Goal: Transaction & Acquisition: Obtain resource

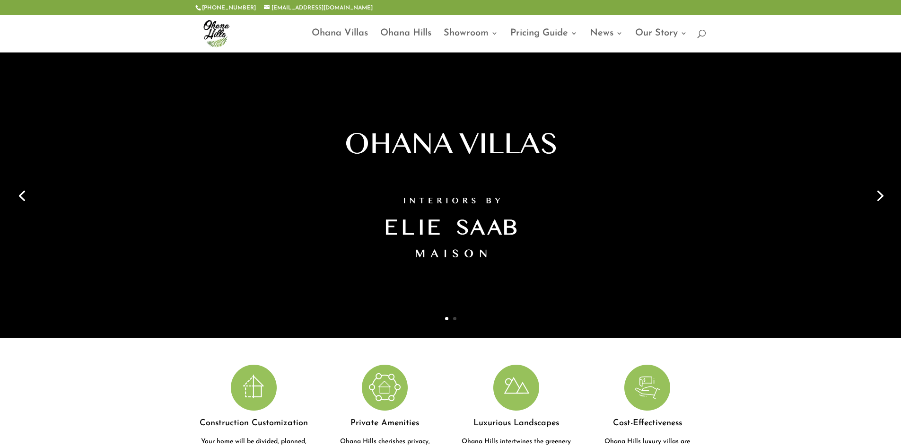
click at [884, 196] on link "Next" at bounding box center [879, 195] width 23 height 23
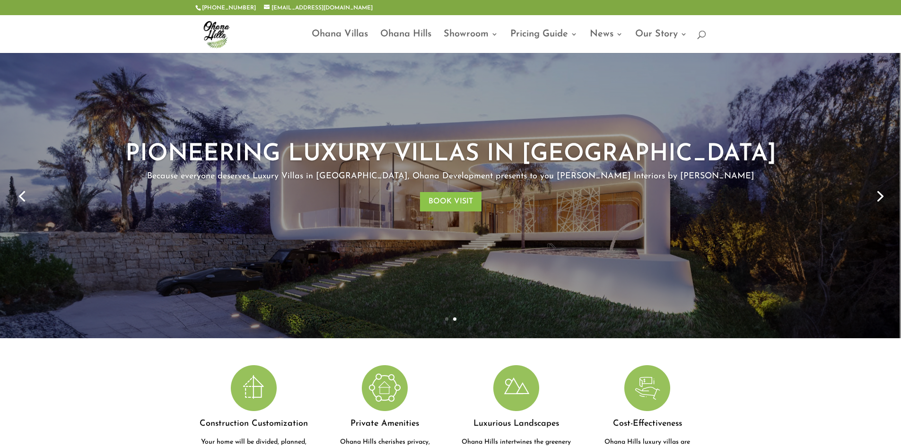
click at [884, 196] on link "Next" at bounding box center [879, 195] width 23 height 23
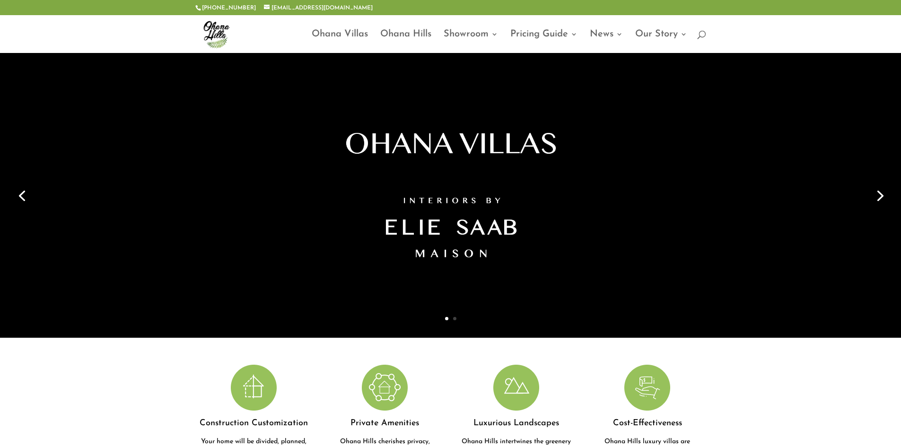
click at [868, 191] on link "Next" at bounding box center [879, 195] width 23 height 23
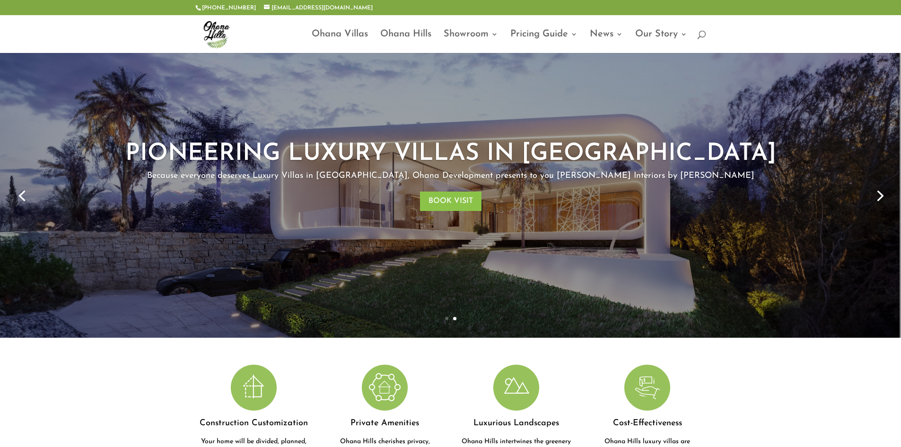
click at [886, 190] on link "Next" at bounding box center [879, 195] width 23 height 23
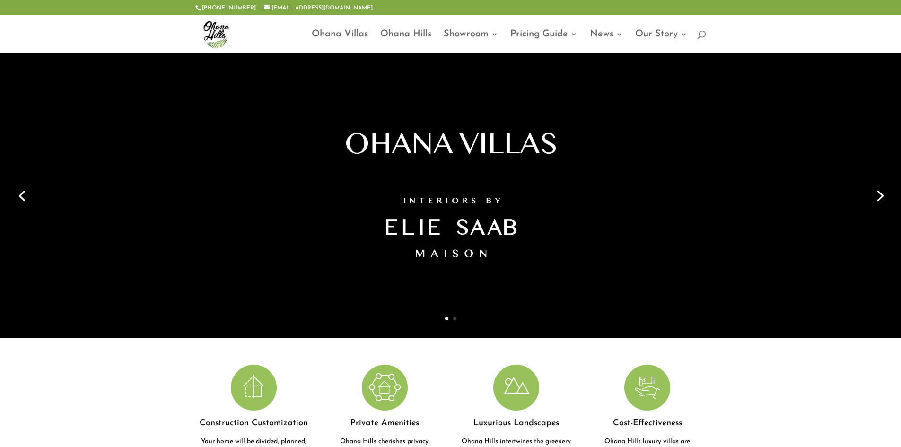
click at [886, 190] on link "Next" at bounding box center [879, 195] width 23 height 23
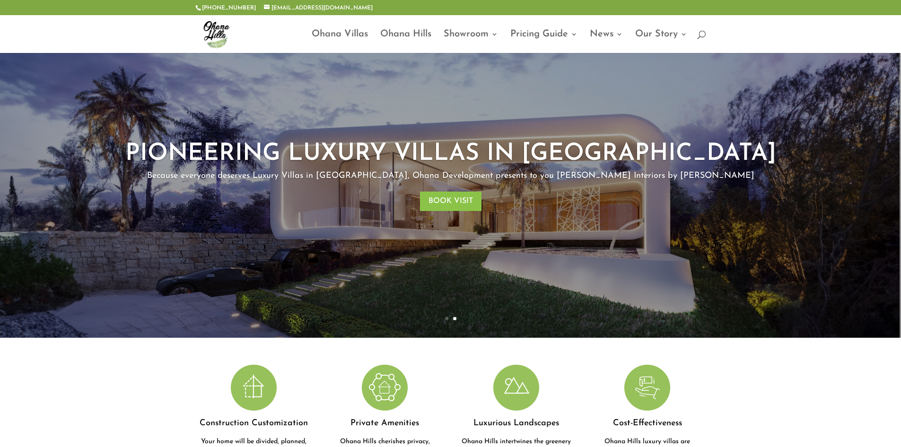
click at [398, 29] on div at bounding box center [450, 34] width 511 height 38
click at [350, 34] on link "Ohana Villas" at bounding box center [340, 42] width 56 height 22
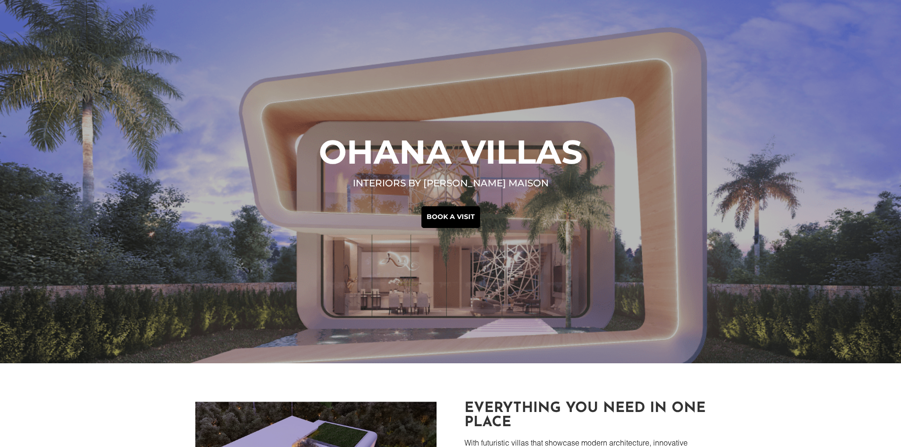
scroll to position [236, 0]
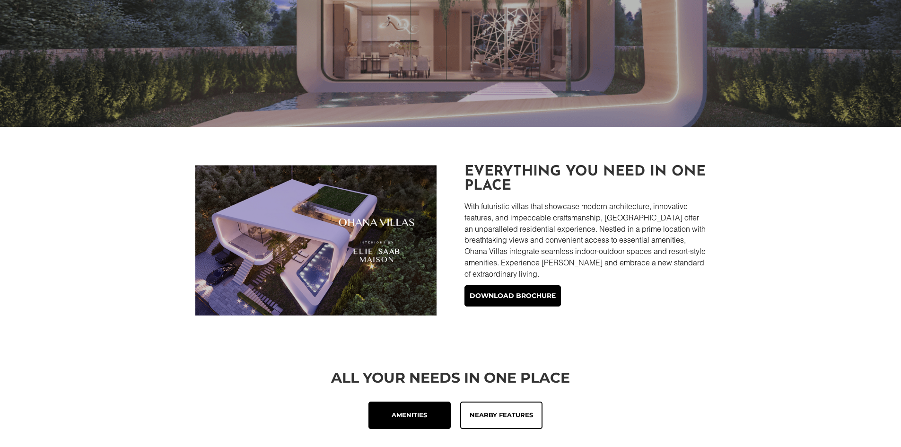
click at [356, 214] on img at bounding box center [315, 240] width 241 height 150
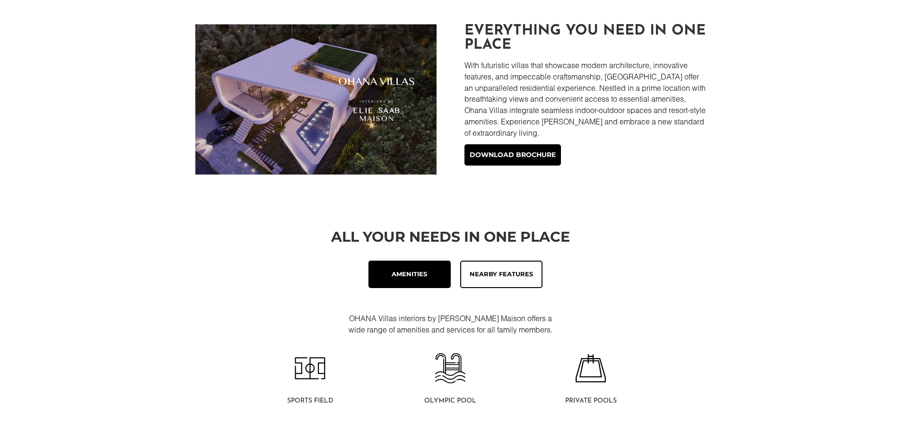
scroll to position [378, 0]
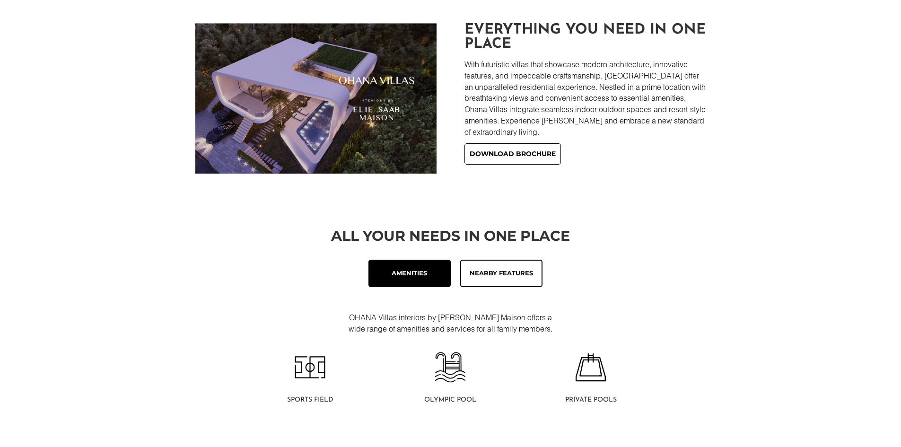
click at [493, 154] on link "Download brochure" at bounding box center [512, 154] width 96 height 22
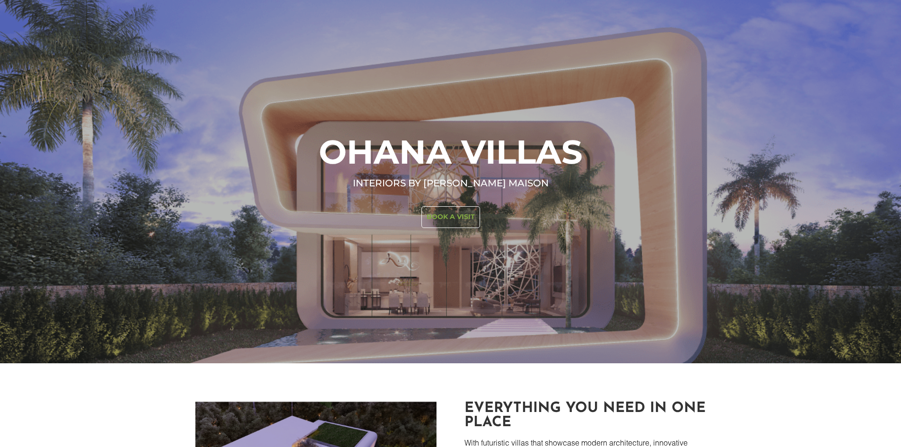
click at [475, 215] on link "Book a visit" at bounding box center [450, 217] width 59 height 22
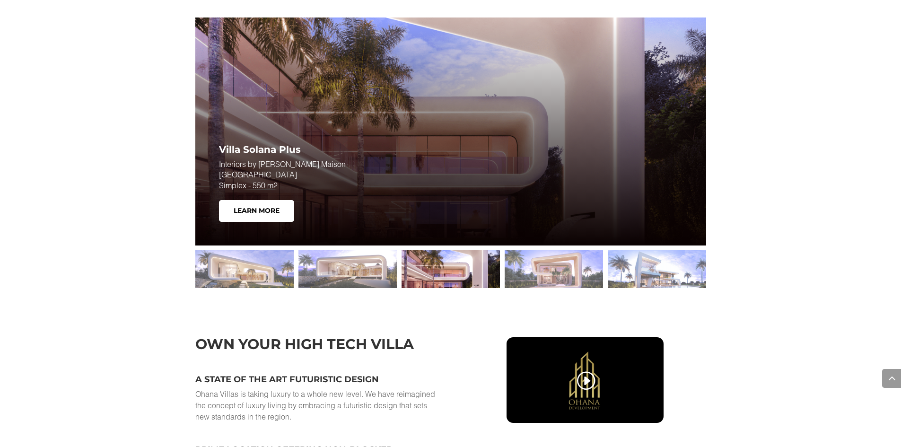
scroll to position [1367, 0]
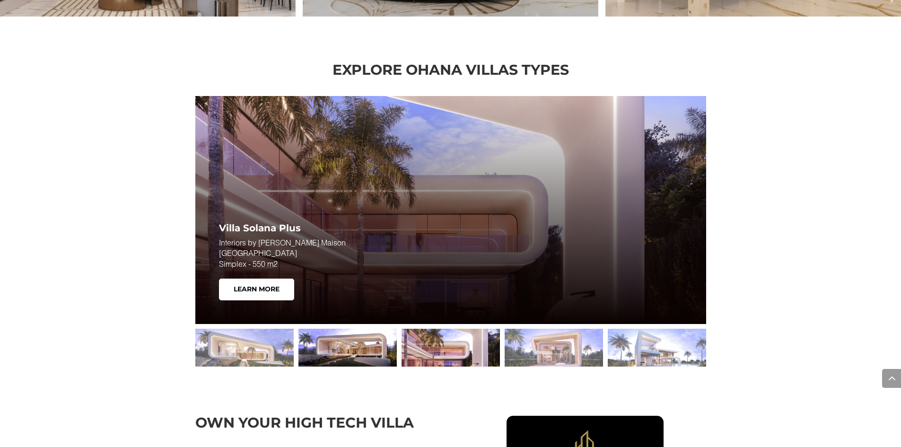
click at [333, 341] on div at bounding box center [347, 348] width 98 height 38
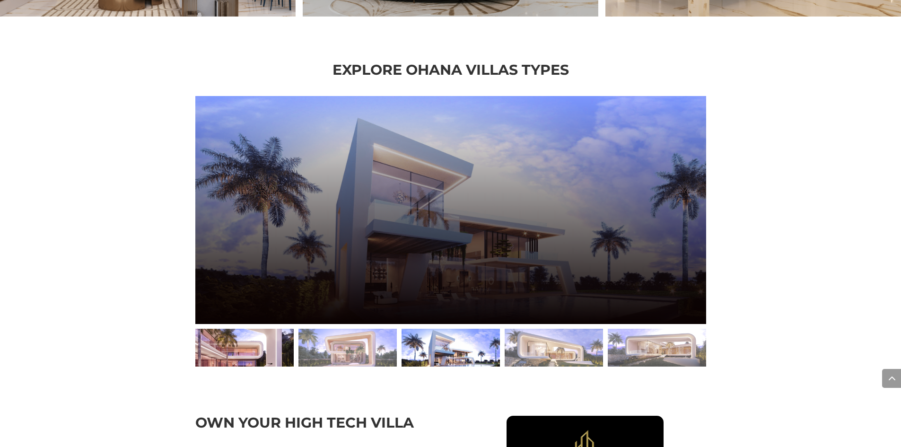
drag, startPoint x: 421, startPoint y: 202, endPoint x: 290, endPoint y: 342, distance: 192.1
click at [290, 342] on div at bounding box center [244, 348] width 98 height 38
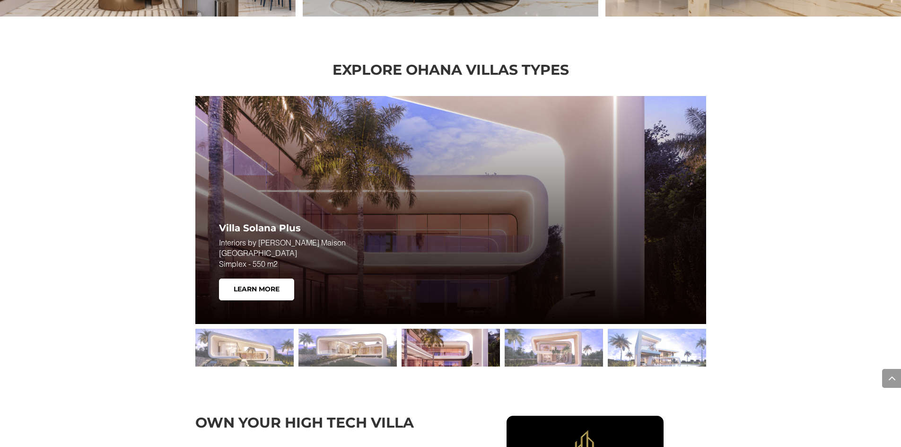
click at [526, 325] on div at bounding box center [450, 347] width 511 height 47
click at [544, 336] on div at bounding box center [554, 348] width 98 height 38
click at [548, 339] on div at bounding box center [554, 348] width 98 height 38
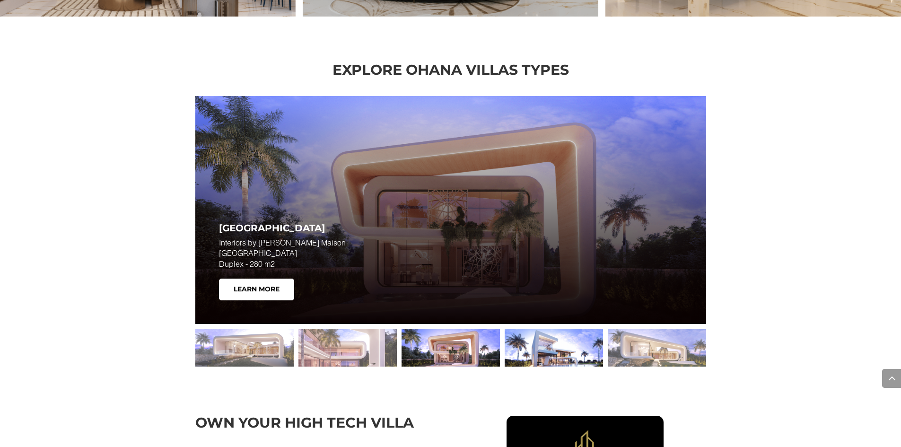
click at [576, 350] on div at bounding box center [554, 348] width 98 height 38
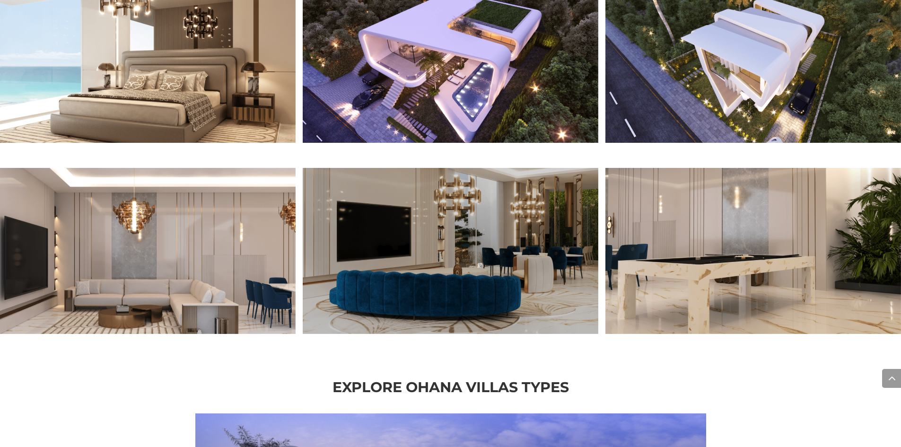
scroll to position [941, 0]
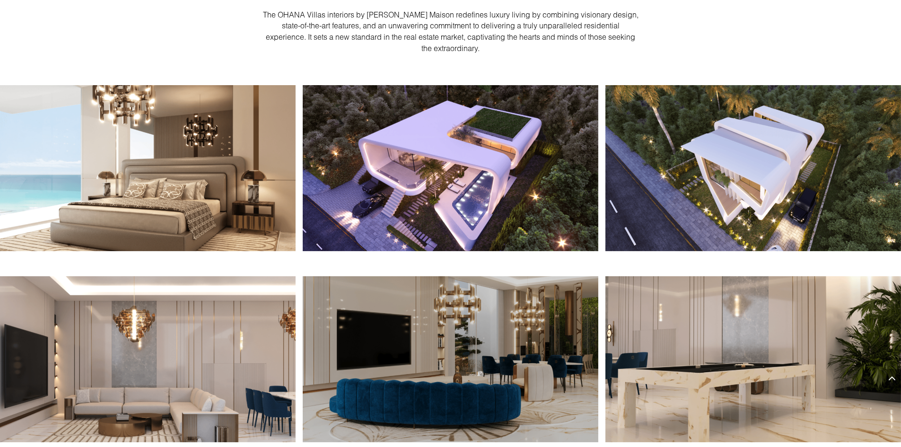
click at [486, 201] on img at bounding box center [451, 168] width 296 height 166
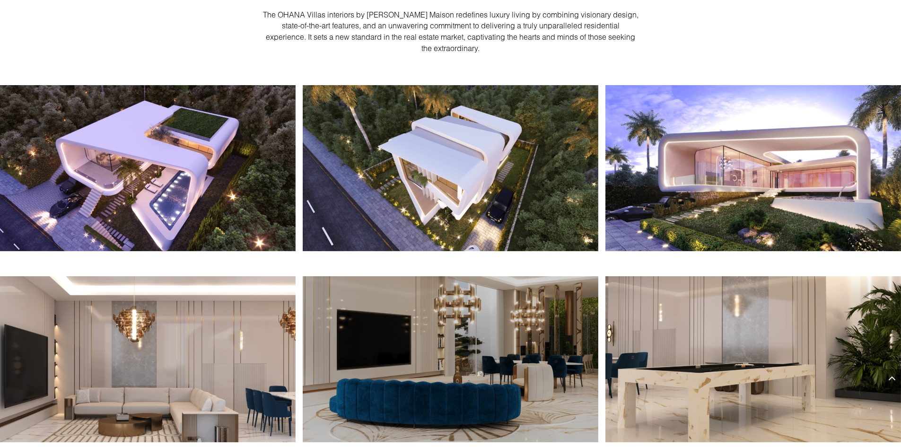
click at [296, 176] on img at bounding box center [148, 168] width 296 height 166
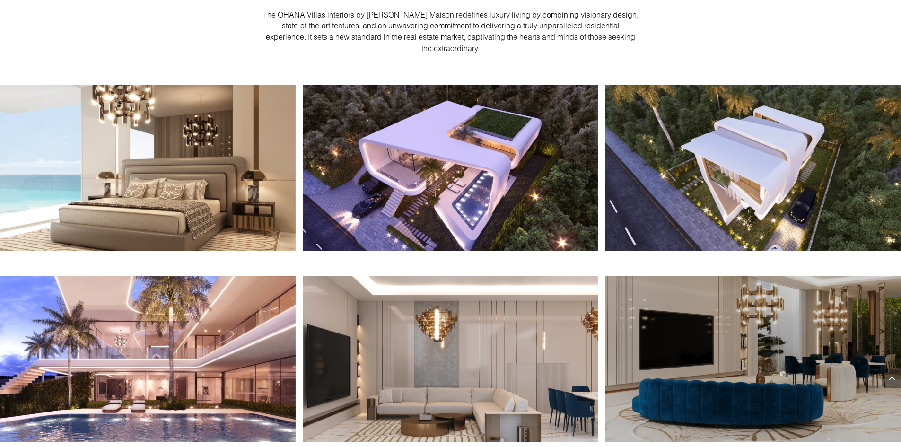
click at [892, 381] on span at bounding box center [891, 378] width 19 height 19
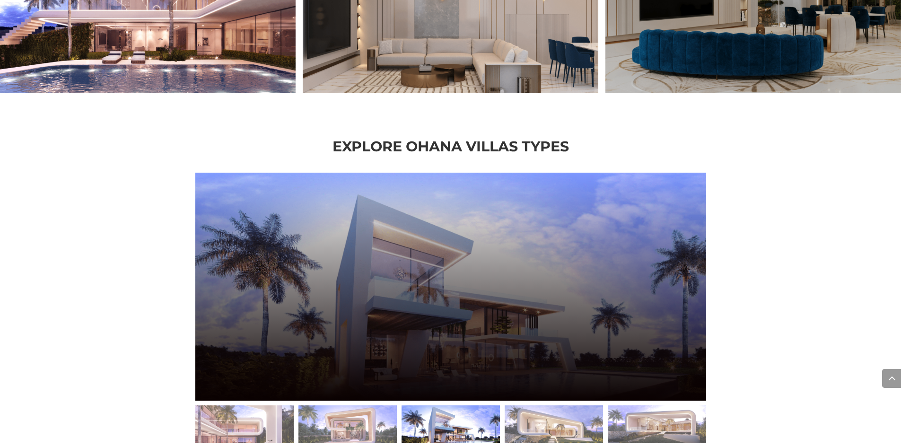
scroll to position [1372, 0]
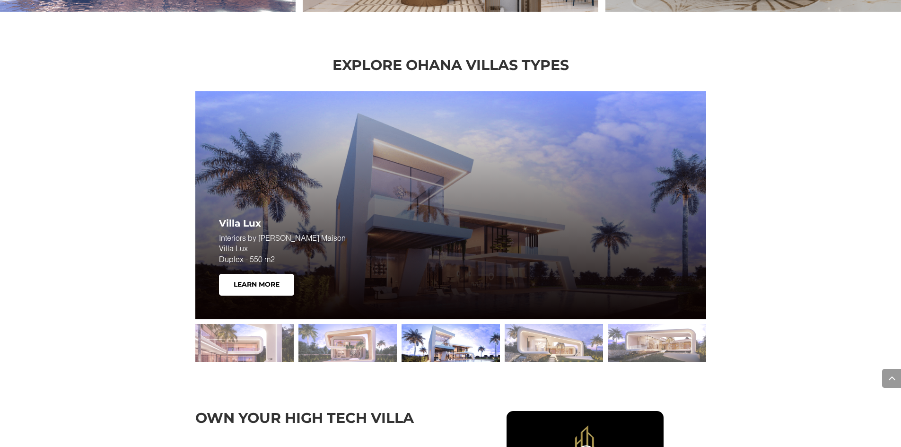
click at [486, 333] on div at bounding box center [451, 343] width 98 height 38
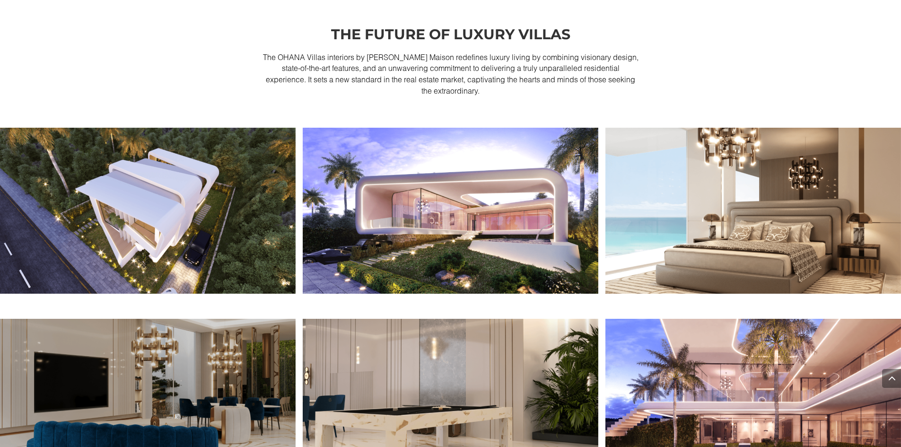
scroll to position [993, 0]
